Goal: Task Accomplishment & Management: Use online tool/utility

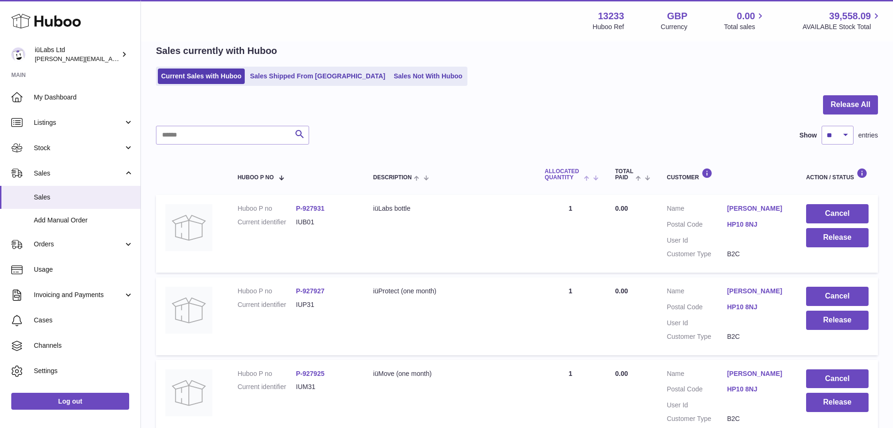
scroll to position [59, 0]
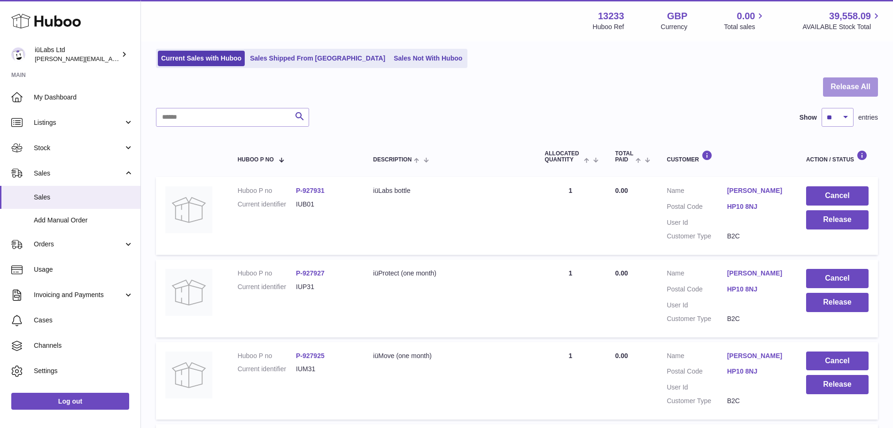
click at [862, 79] on button "Release All" at bounding box center [850, 87] width 55 height 19
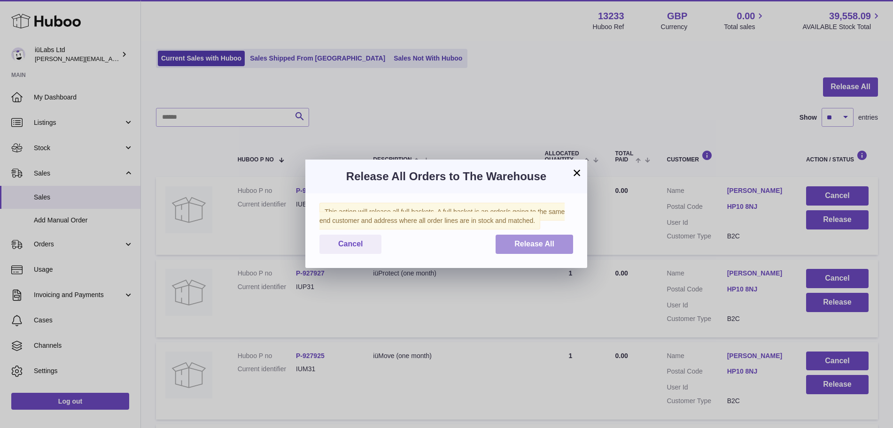
drag, startPoint x: 535, startPoint y: 248, endPoint x: 511, endPoint y: 176, distance: 76.1
click at [534, 248] on button "Release All" at bounding box center [535, 244] width 78 height 19
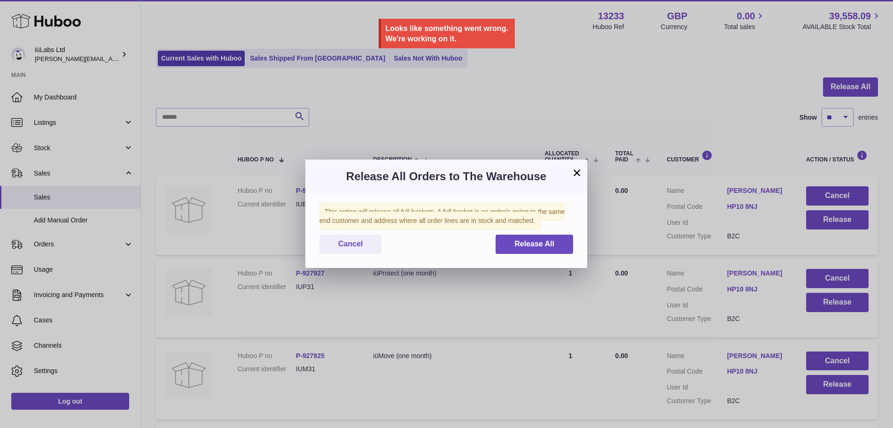
click at [545, 66] on div "× Release All Orders to The Warehouse This action will release all full baskets…" at bounding box center [446, 214] width 893 height 428
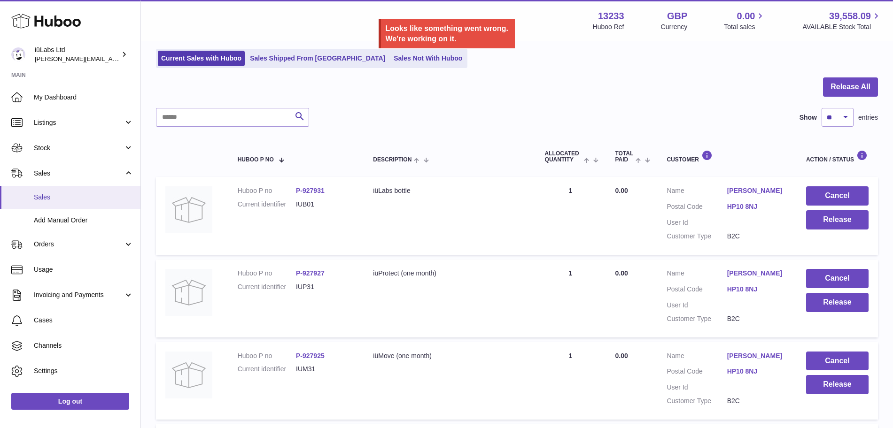
click at [54, 190] on link "Sales" at bounding box center [70, 197] width 140 height 23
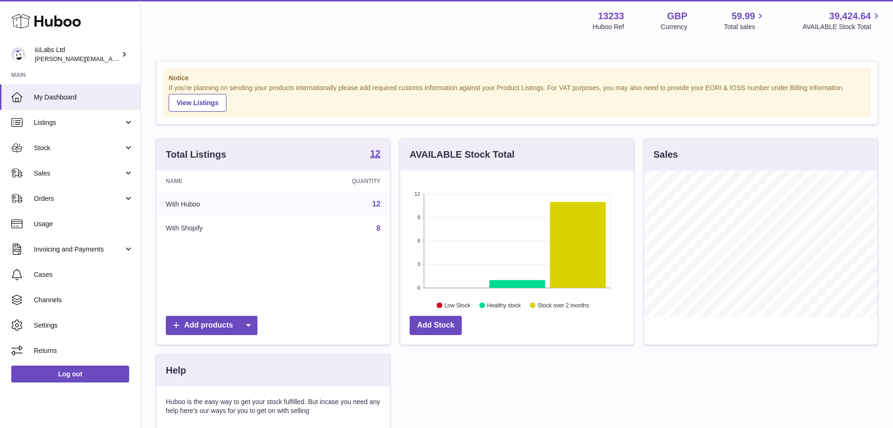
scroll to position [147, 233]
click at [65, 169] on span "Sales" at bounding box center [79, 173] width 90 height 9
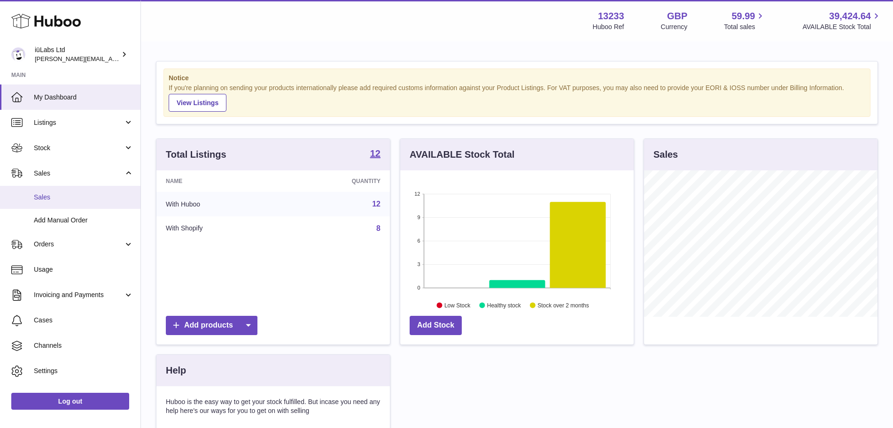
click at [82, 195] on span "Sales" at bounding box center [84, 197] width 100 height 9
